Goal: Information Seeking & Learning: Compare options

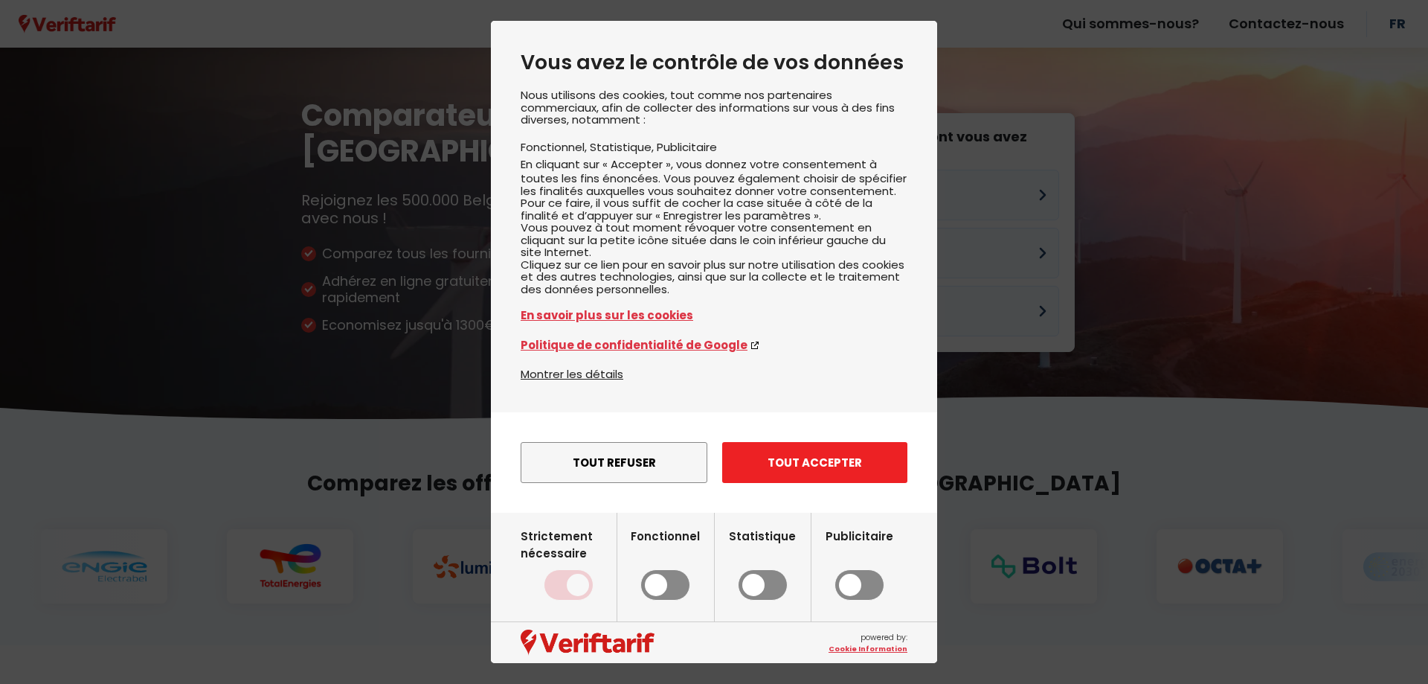
click at [811, 483] on button "Tout accepter" at bounding box center [814, 462] width 185 height 41
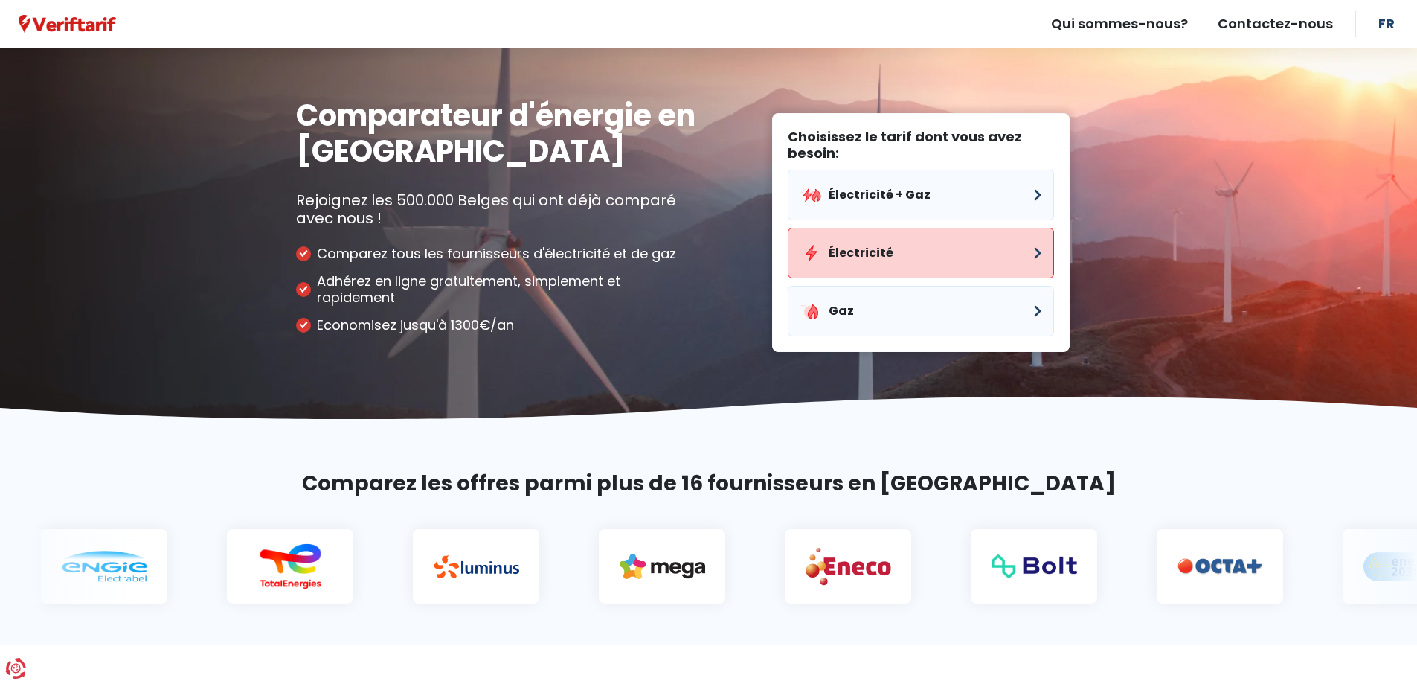
click at [931, 242] on button "Électricité" at bounding box center [921, 253] width 266 height 51
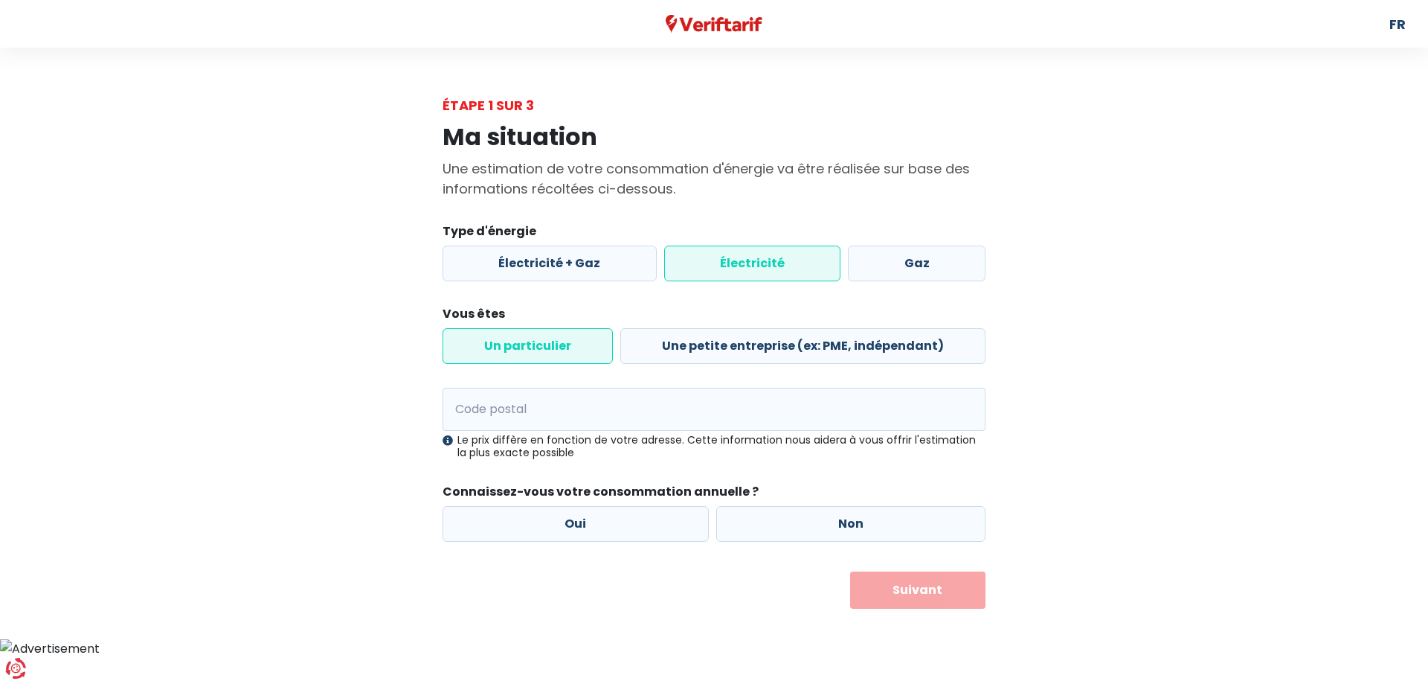
click at [729, 271] on label "Électricité" at bounding box center [752, 263] width 177 height 36
click at [729, 271] on input "Électricité" at bounding box center [752, 263] width 177 height 36
click at [541, 422] on input "Code postal" at bounding box center [714, 409] width 543 height 43
type input "1731"
click at [850, 571] on button "Suivant" at bounding box center [918, 589] width 136 height 37
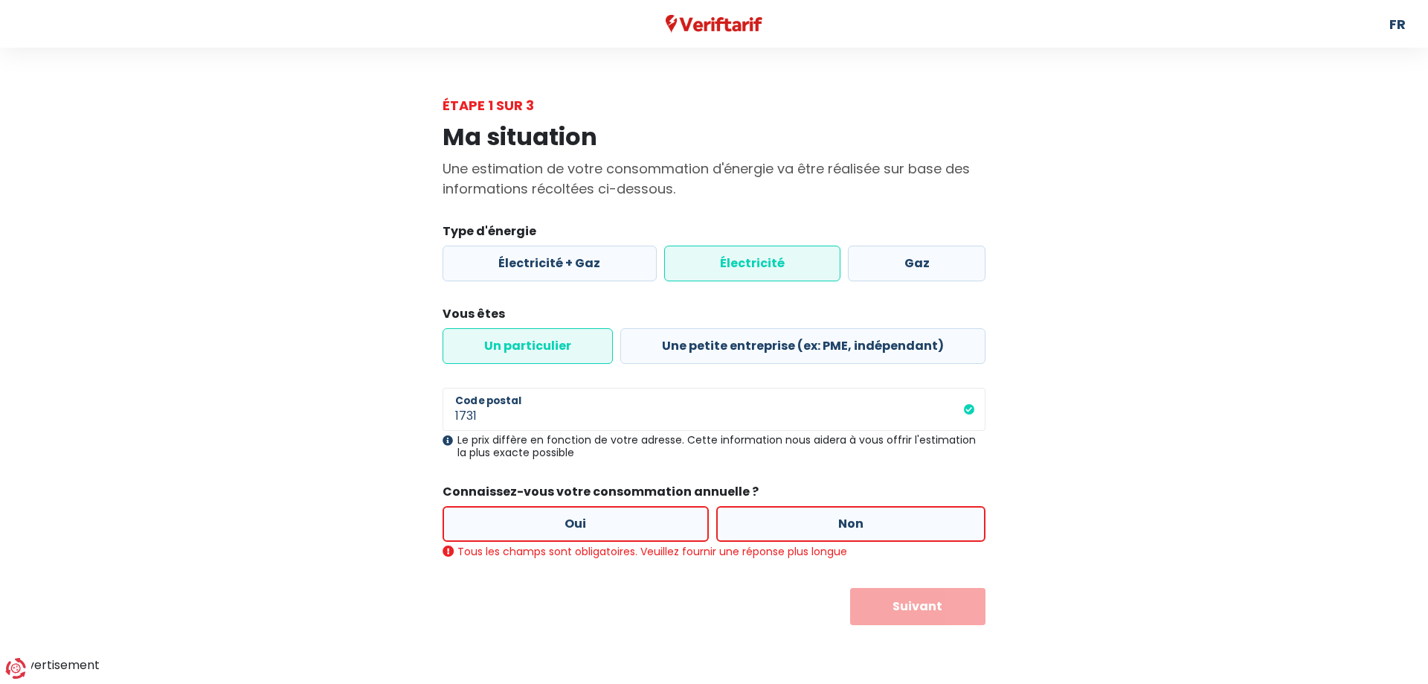
click at [600, 518] on label "Oui" at bounding box center [576, 524] width 266 height 36
click at [600, 518] on input "Oui" at bounding box center [576, 524] width 266 height 36
radio input "true"
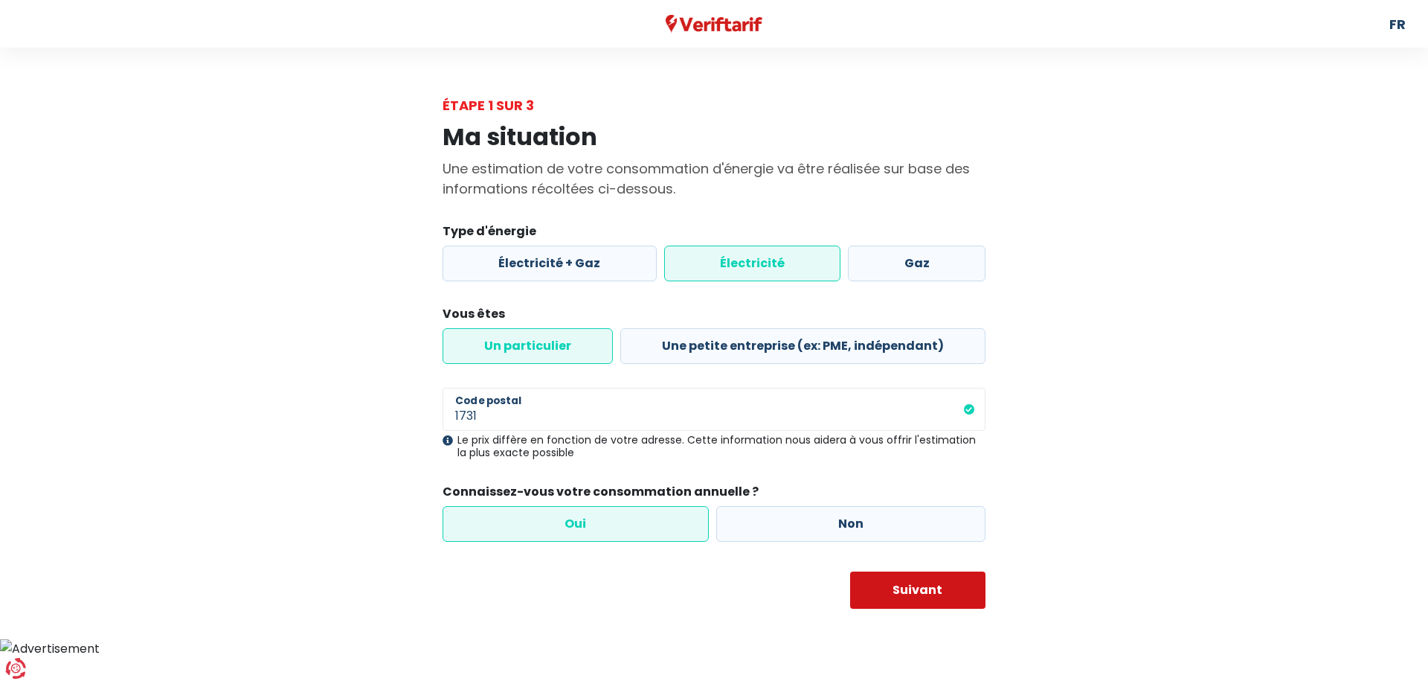
click at [894, 587] on button "Suivant" at bounding box center [918, 589] width 136 height 37
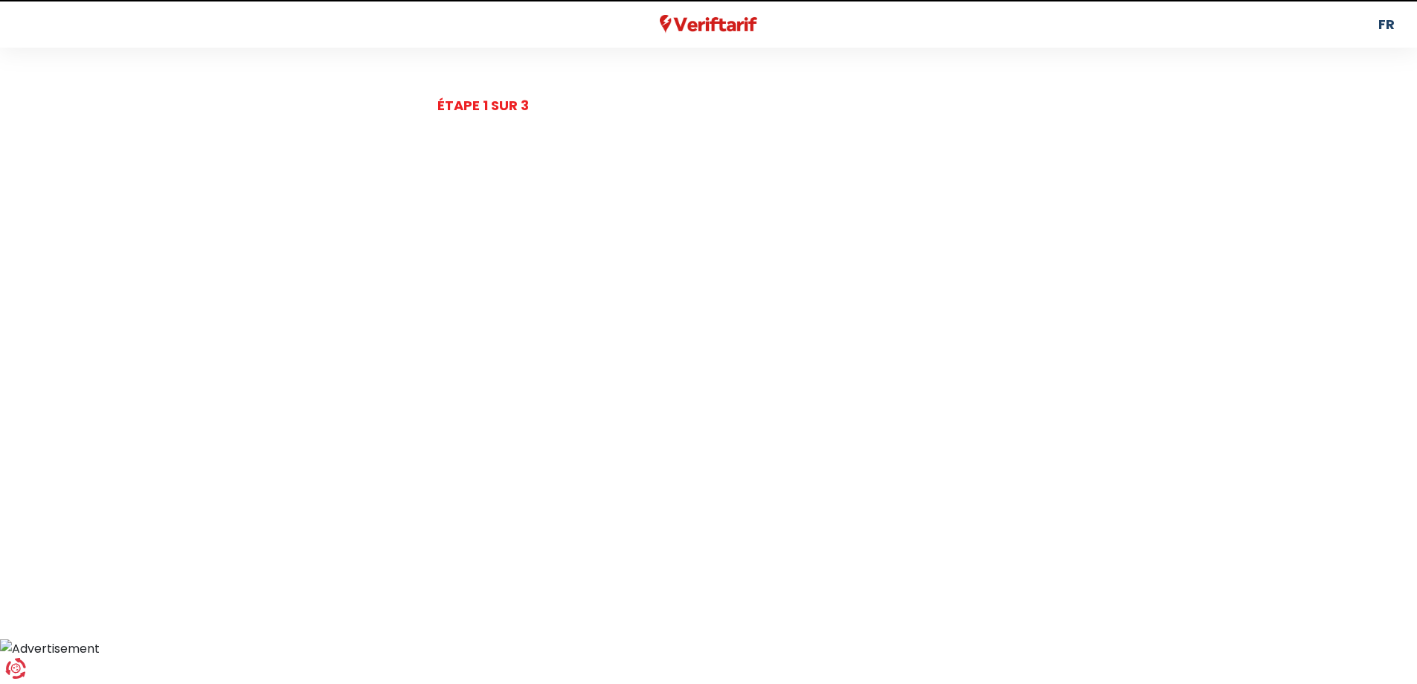
select select
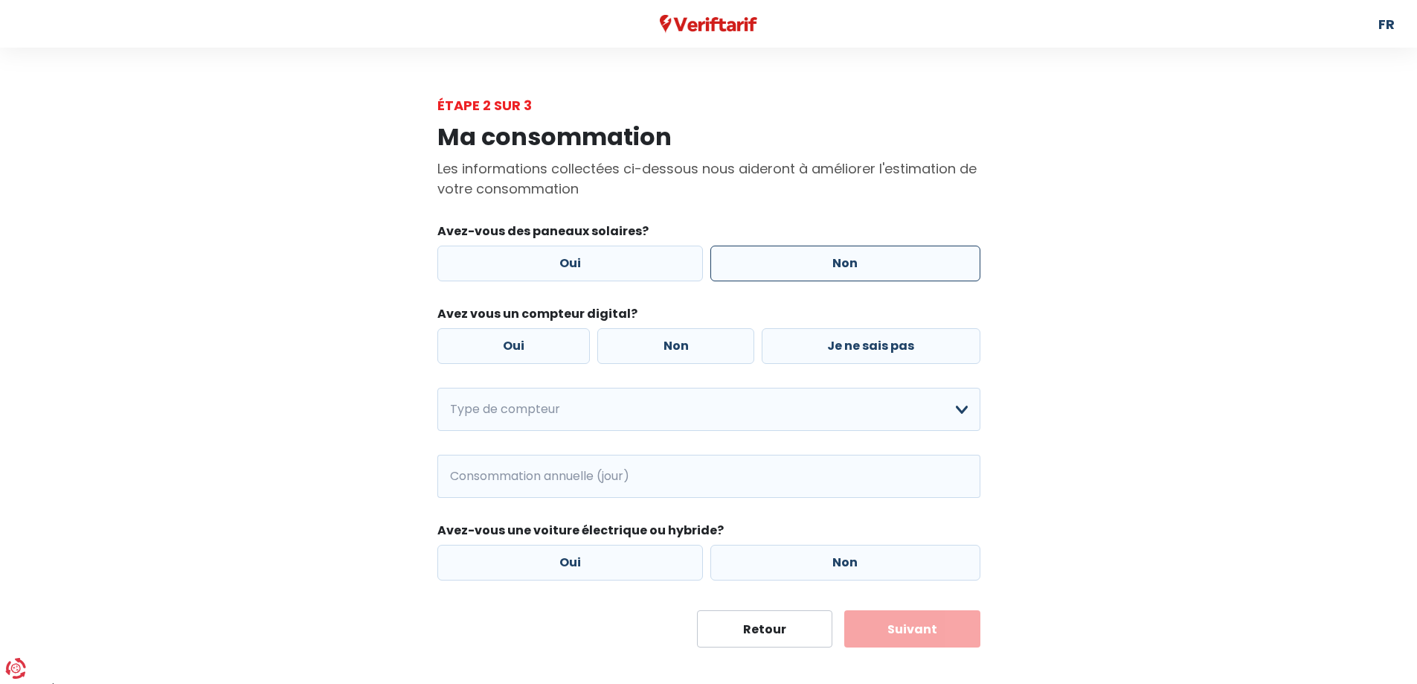
click at [826, 269] on label "Non" at bounding box center [845, 263] width 270 height 36
click at [826, 269] on input "Non" at bounding box center [845, 263] width 270 height 36
radio input "true"
click at [683, 347] on label "Non" at bounding box center [675, 346] width 157 height 36
click at [683, 347] on input "Non" at bounding box center [675, 346] width 157 height 36
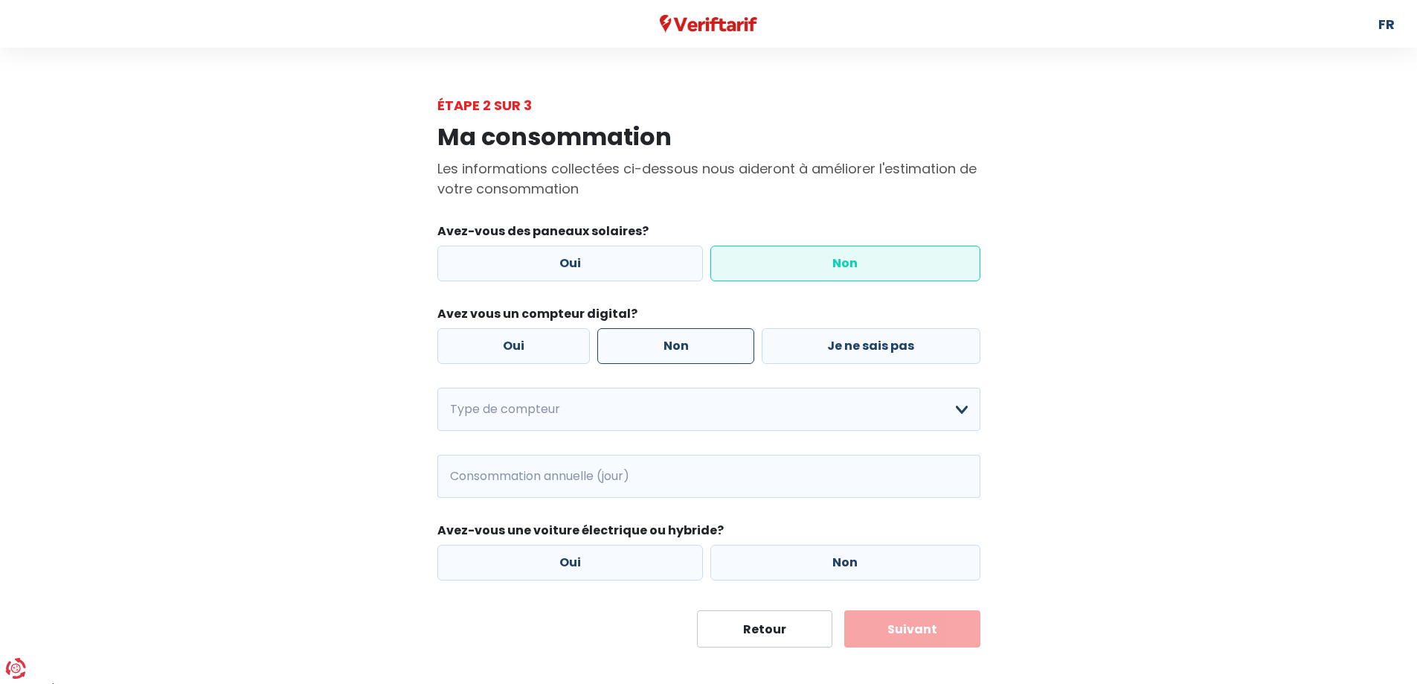
radio input "true"
click at [681, 412] on select "Mono-horaire Bi-horaire Mono-horaire + exclusif nuit Bi-horaire + exclusif nuit…" at bounding box center [708, 409] width 543 height 43
select select "day_night_bi_hourly"
click at [437, 388] on select "Mono-horaire Bi-horaire Mono-horaire + exclusif nuit Bi-horaire + exclusif nuit…" at bounding box center [708, 409] width 543 height 43
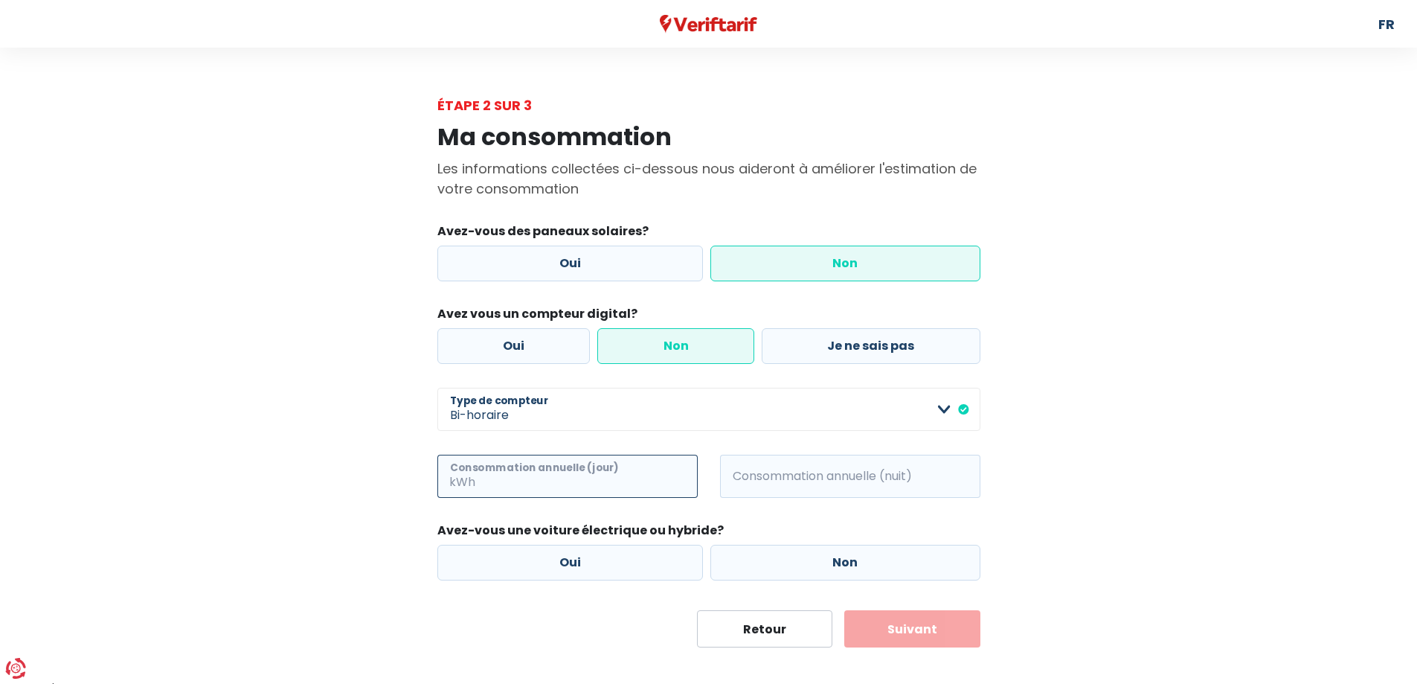
click at [627, 483] on input "Consommation annuelle (jour)" at bounding box center [587, 475] width 219 height 43
type input "4200"
click at [840, 481] on input "Consommation annuelle (nuit)" at bounding box center [870, 475] width 219 height 43
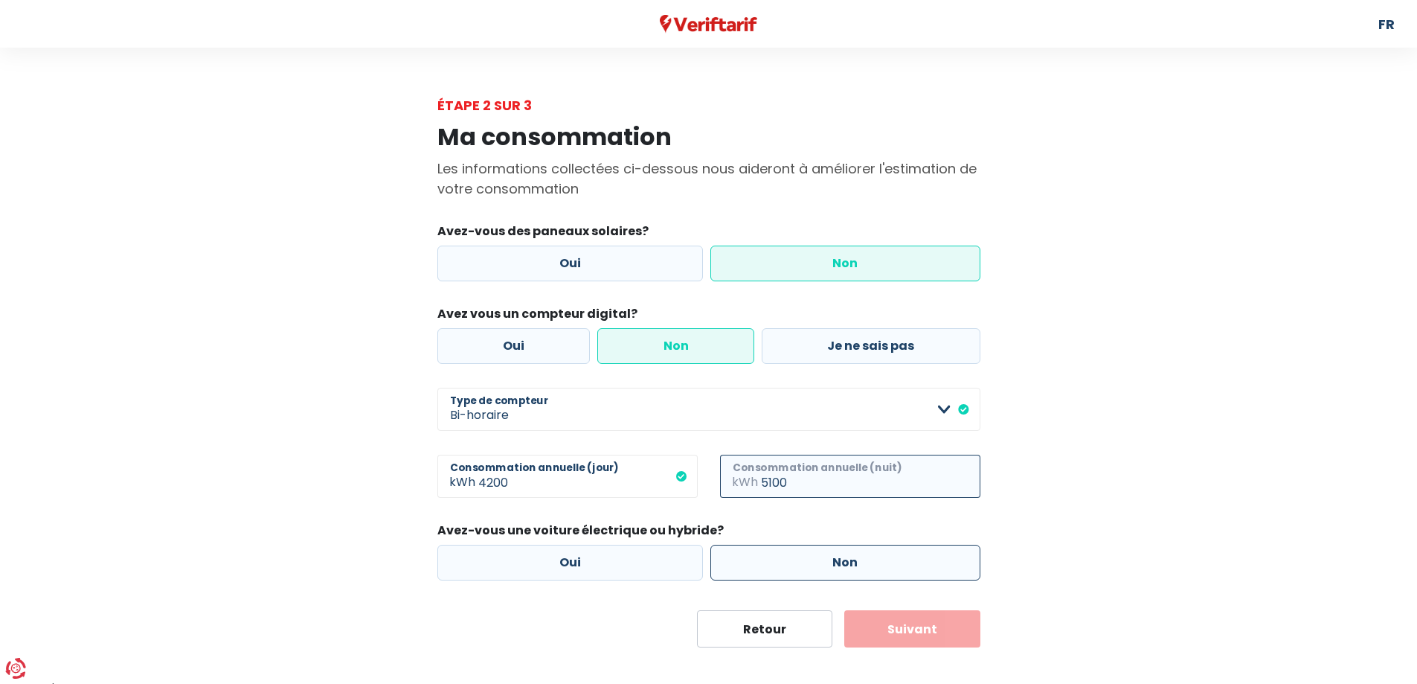
type input "5100"
click at [807, 562] on label "Non" at bounding box center [845, 562] width 270 height 36
click at [807, 562] on input "Non" at bounding box center [845, 562] width 270 height 36
radio input "true"
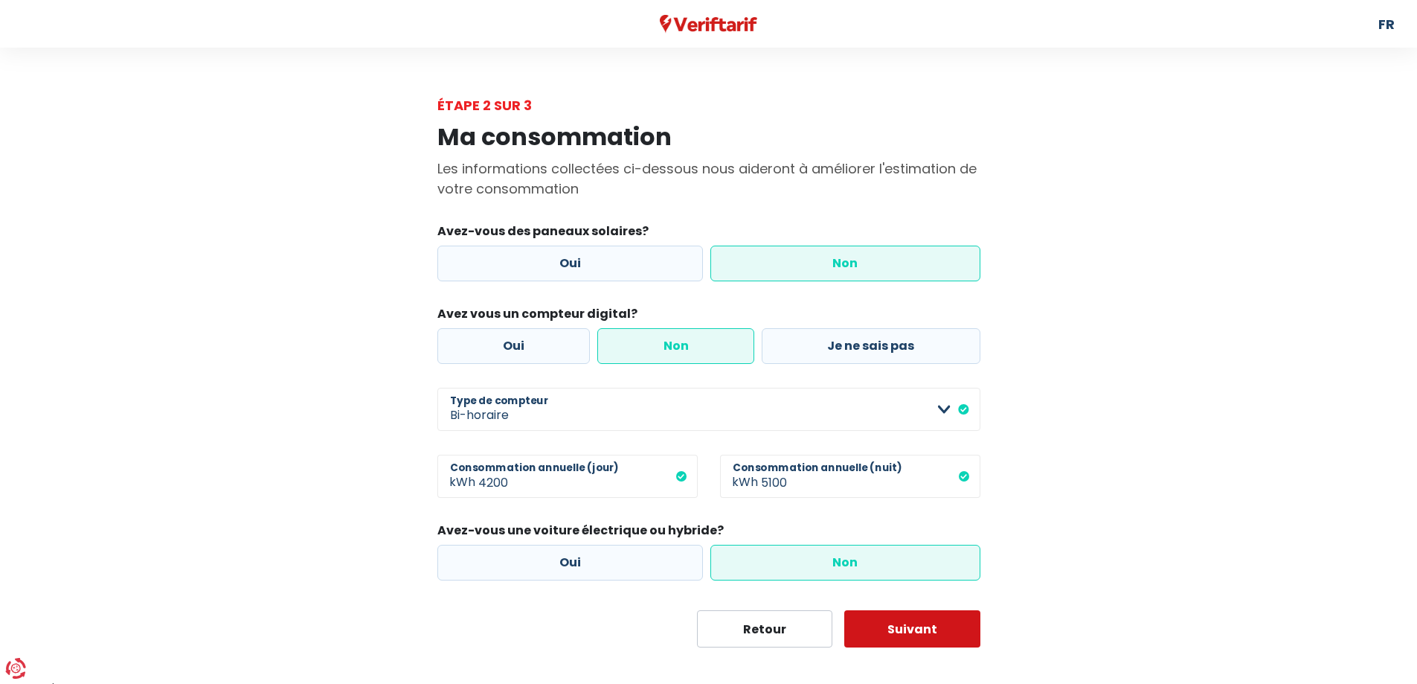
click at [877, 632] on button "Suivant" at bounding box center [912, 628] width 136 height 37
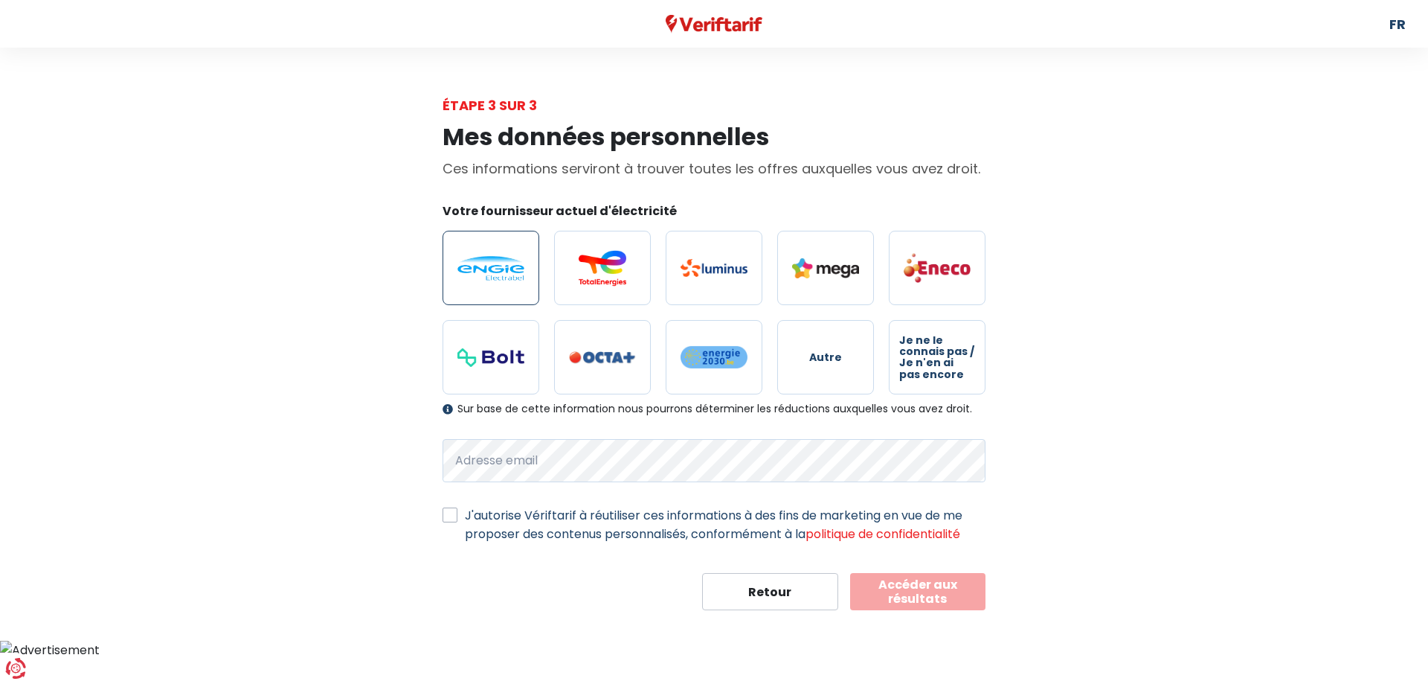
click at [507, 263] on img at bounding box center [490, 268] width 67 height 25
click at [507, 263] on input "radio" at bounding box center [491, 268] width 97 height 74
radio input "true"
click at [777, 544] on form "Votre fournisseur actuel d'électricité Autre Je ne le connais pas / Je n'en ai …" at bounding box center [714, 406] width 543 height 408
click at [936, 598] on button "Accéder aux résultats" at bounding box center [918, 591] width 136 height 37
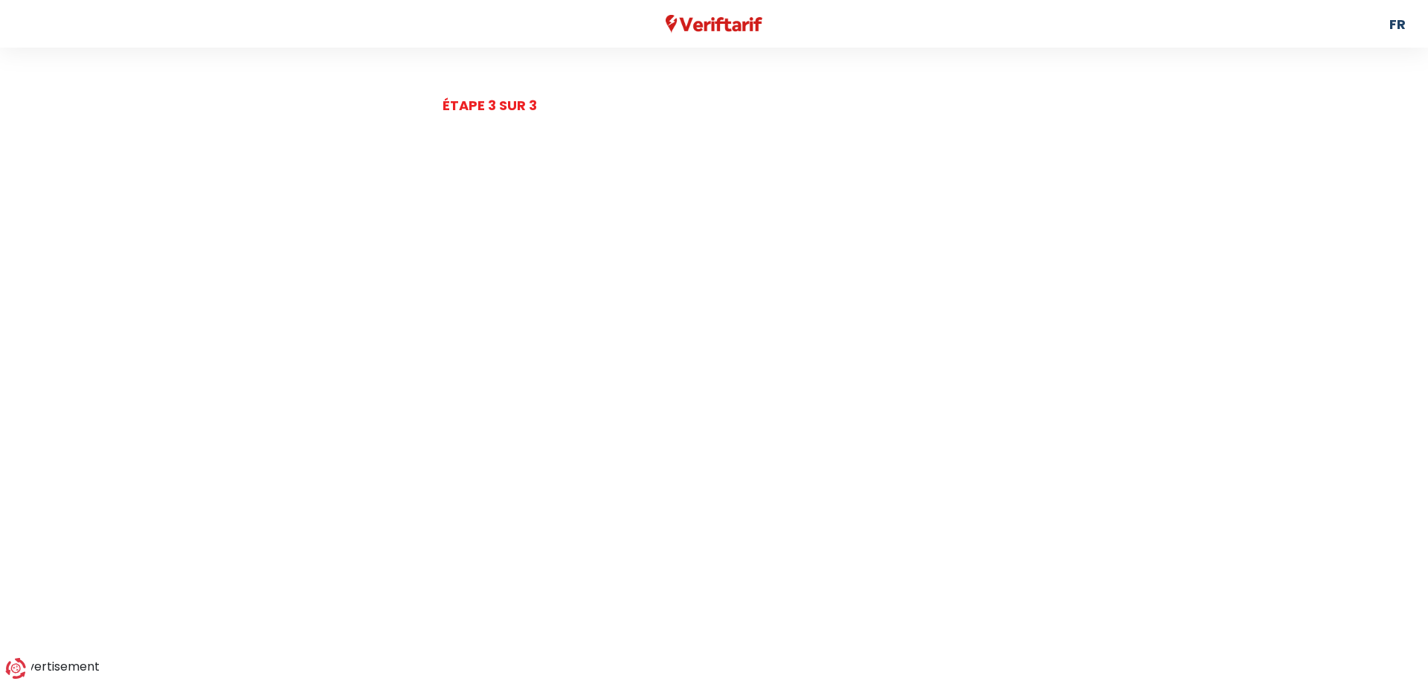
select select "day_night_bi_hourly"
